Goal: Information Seeking & Learning: Learn about a topic

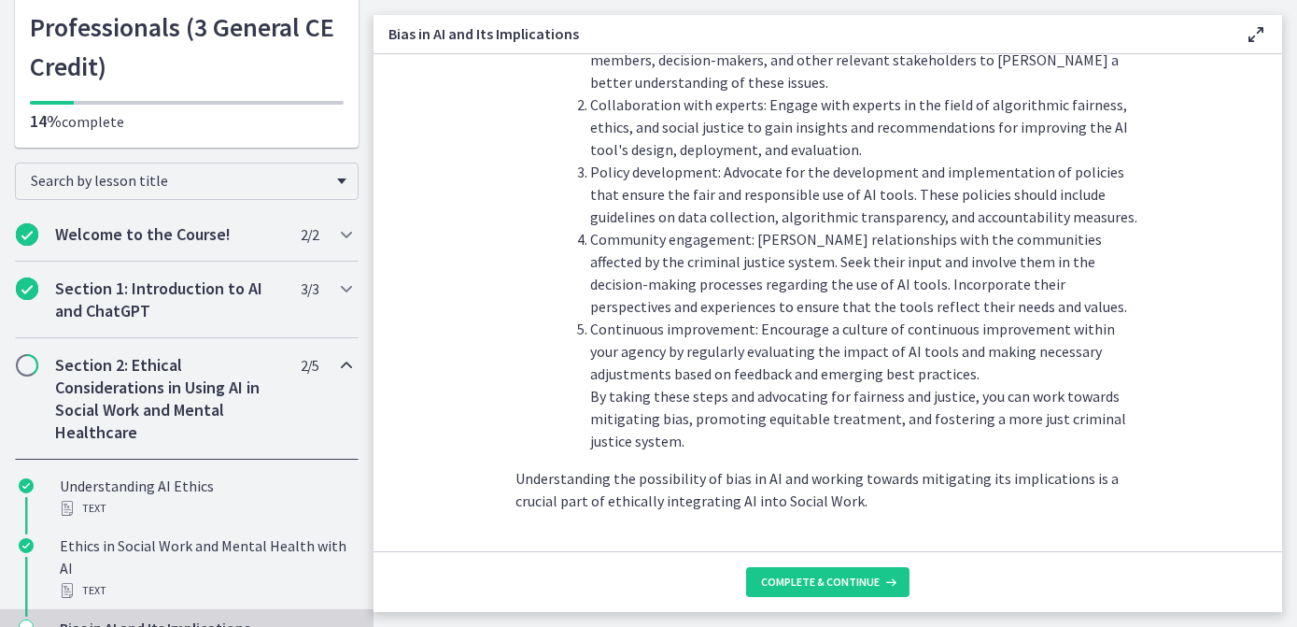
scroll to position [2152, 0]
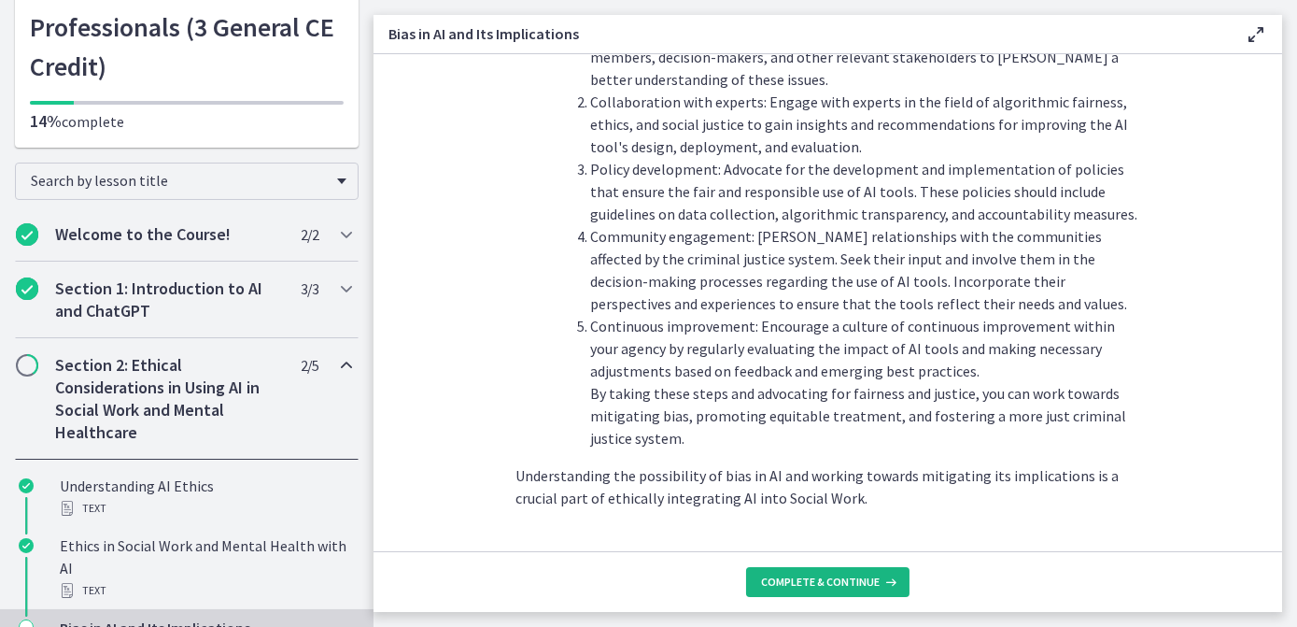
click at [815, 572] on button "Complete & continue" at bounding box center [827, 582] width 163 height 30
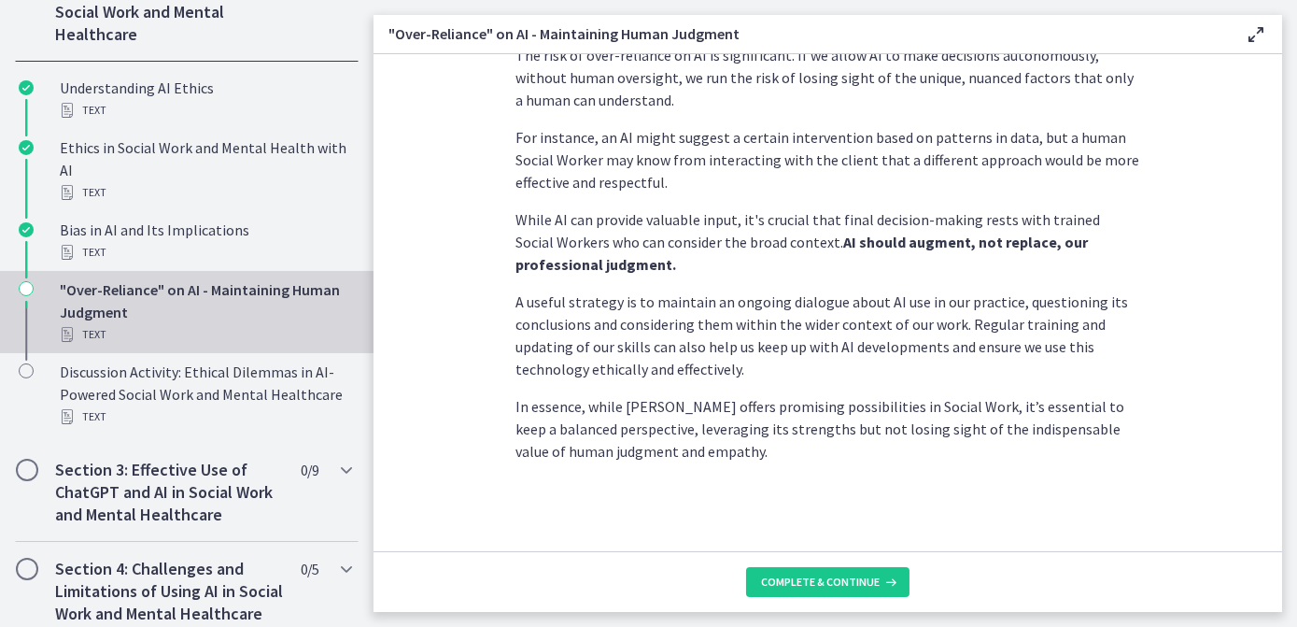
scroll to position [586, 0]
click at [871, 580] on span "Complete & continue" at bounding box center [820, 581] width 119 height 15
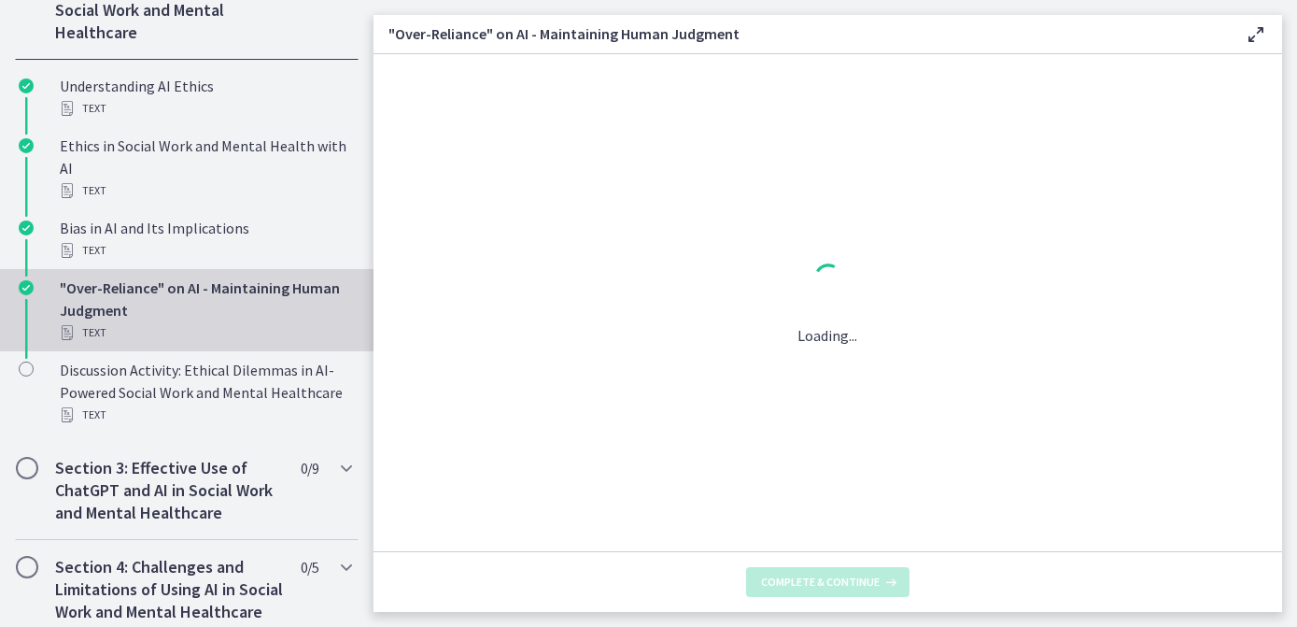
scroll to position [0, 0]
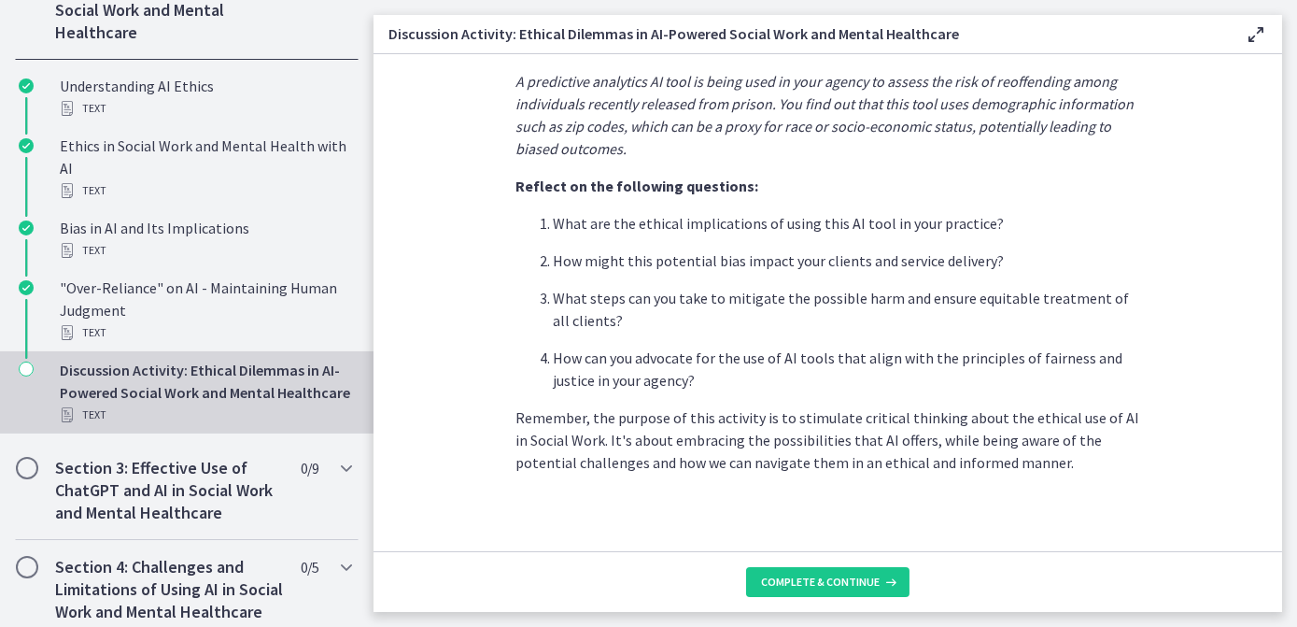
scroll to position [532, 0]
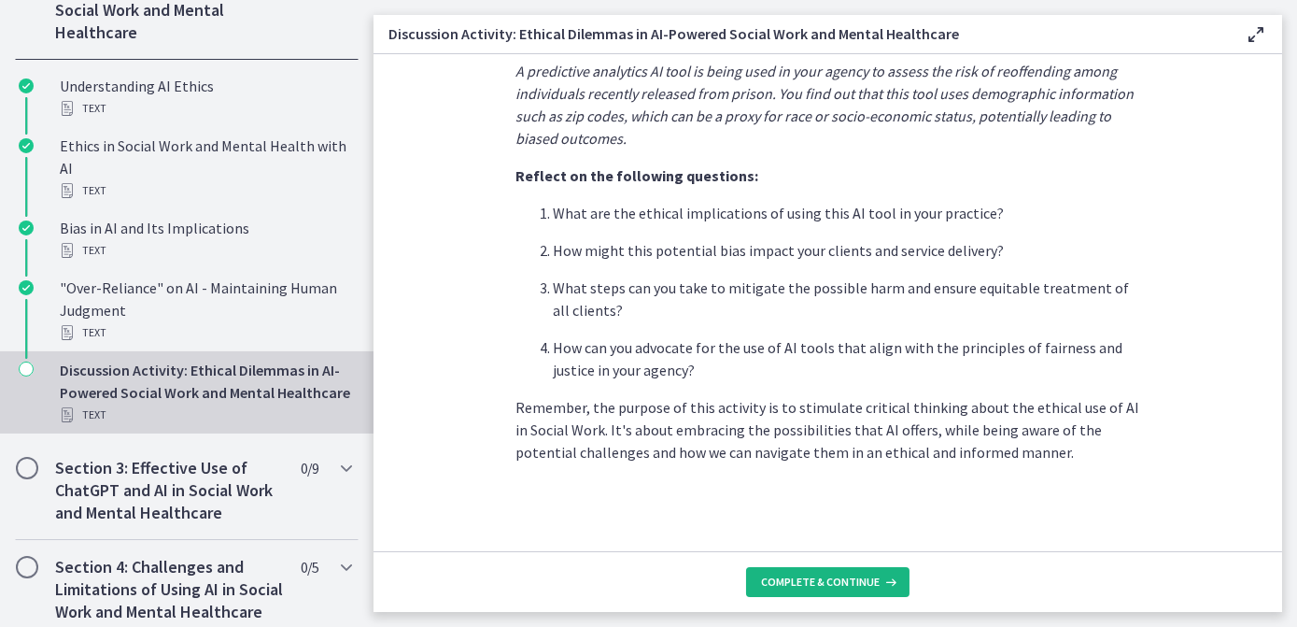
click at [842, 581] on span "Complete & continue" at bounding box center [820, 581] width 119 height 15
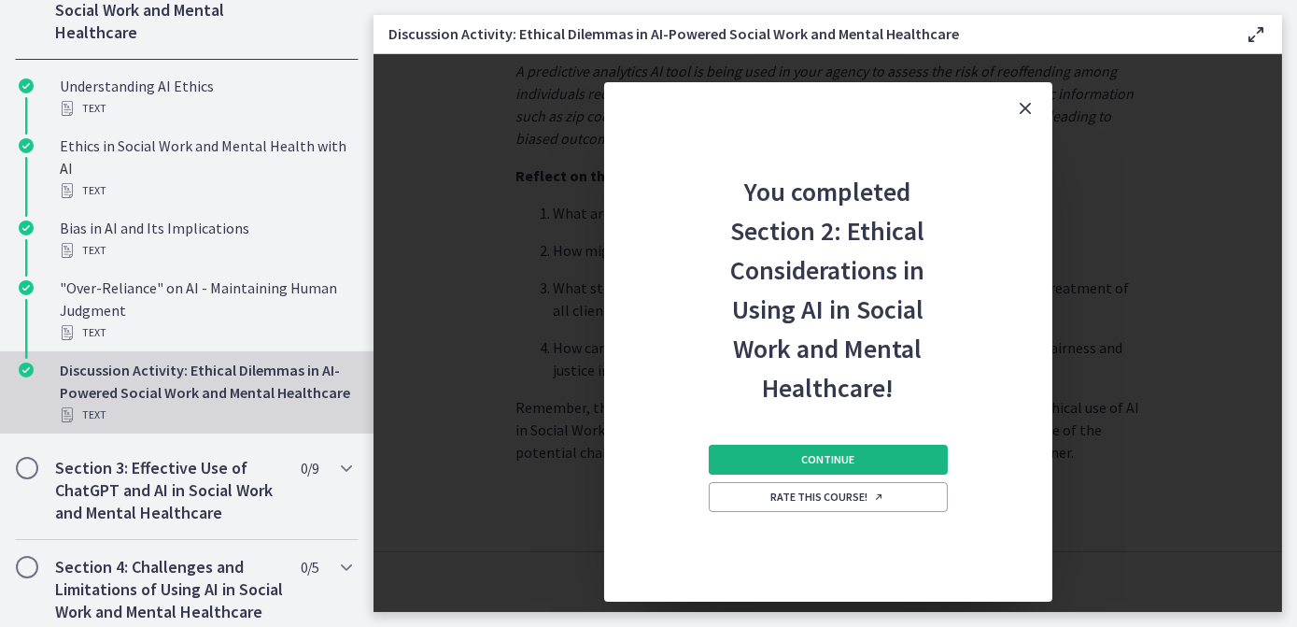
click at [883, 462] on button "Continue" at bounding box center [828, 459] width 239 height 30
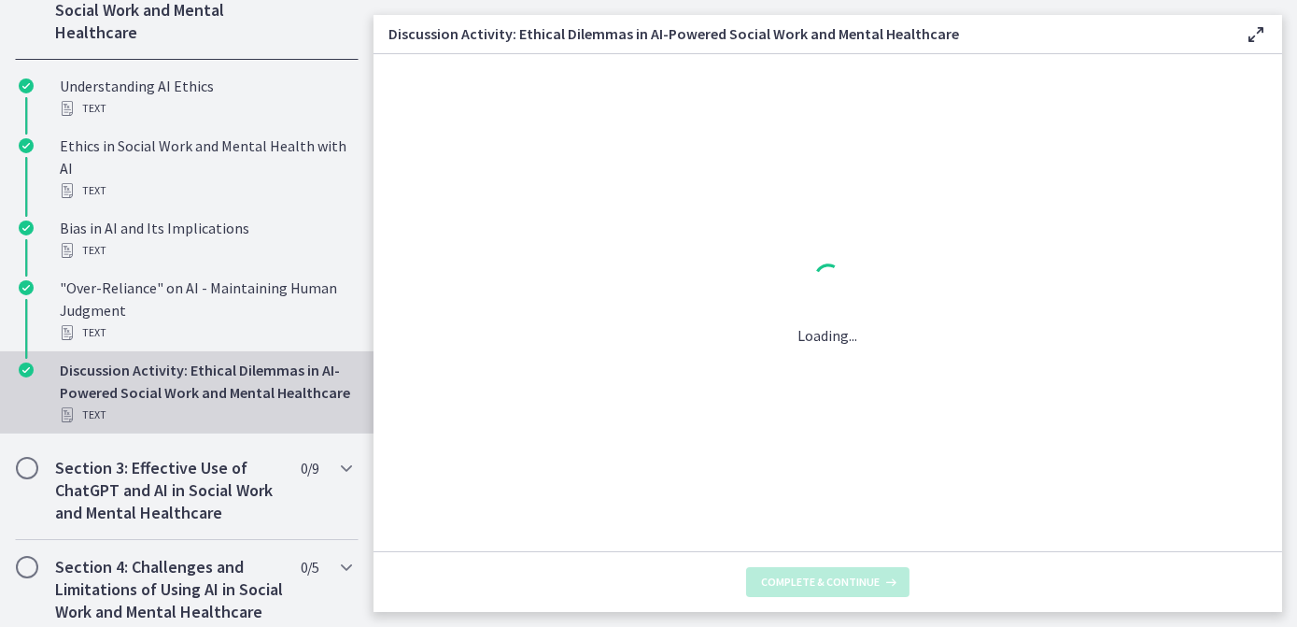
scroll to position [0, 0]
